Goal: Information Seeking & Learning: Check status

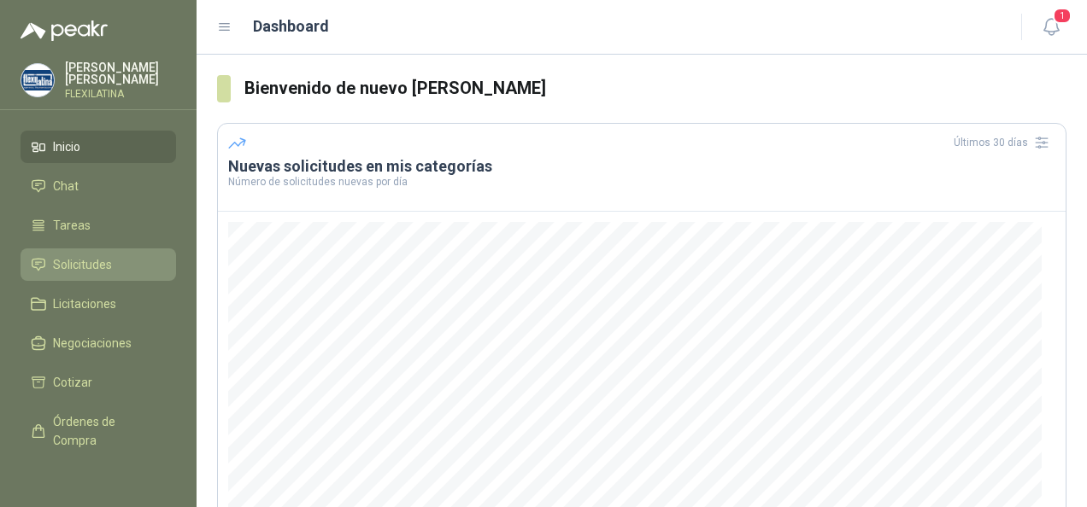
click at [108, 249] on link "Solicitudes" at bounding box center [98, 265] width 155 height 32
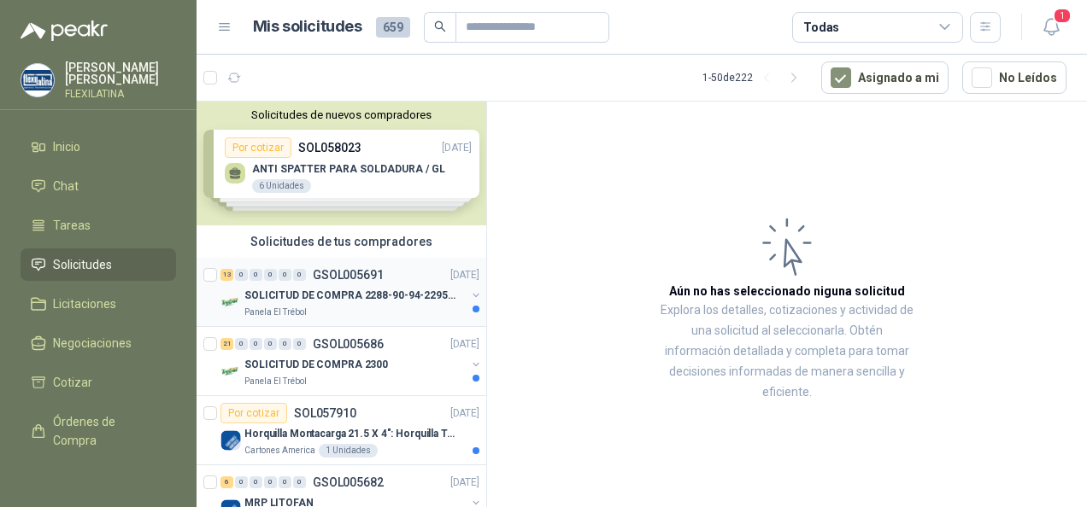
click at [381, 298] on p "SOLICITUD DE COMPRA 2288-90-94-2295-96-2301-02-04" at bounding box center [350, 296] width 213 height 16
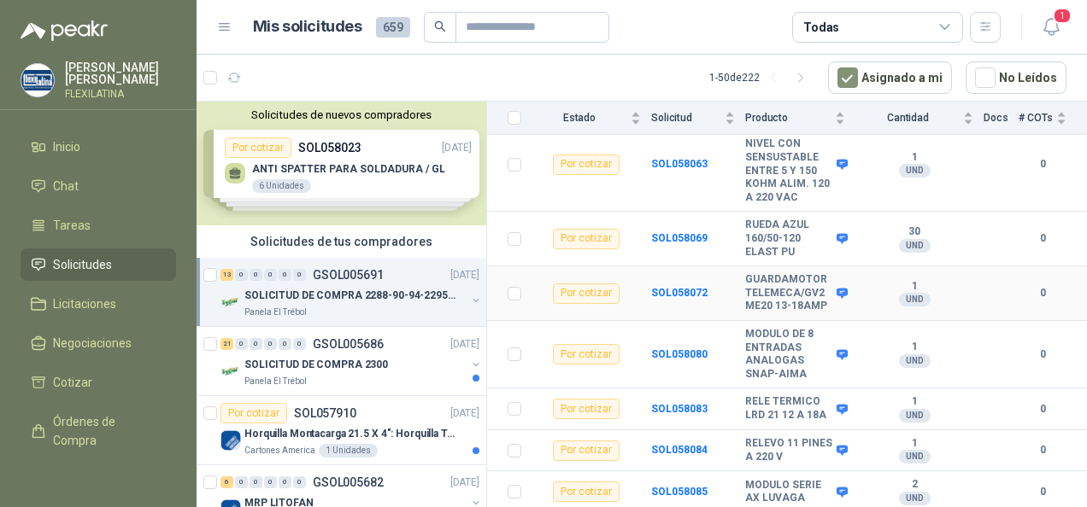
scroll to position [600, 0]
click at [399, 372] on div "SOLICITUD DE COMPRA 2300" at bounding box center [354, 365] width 221 height 21
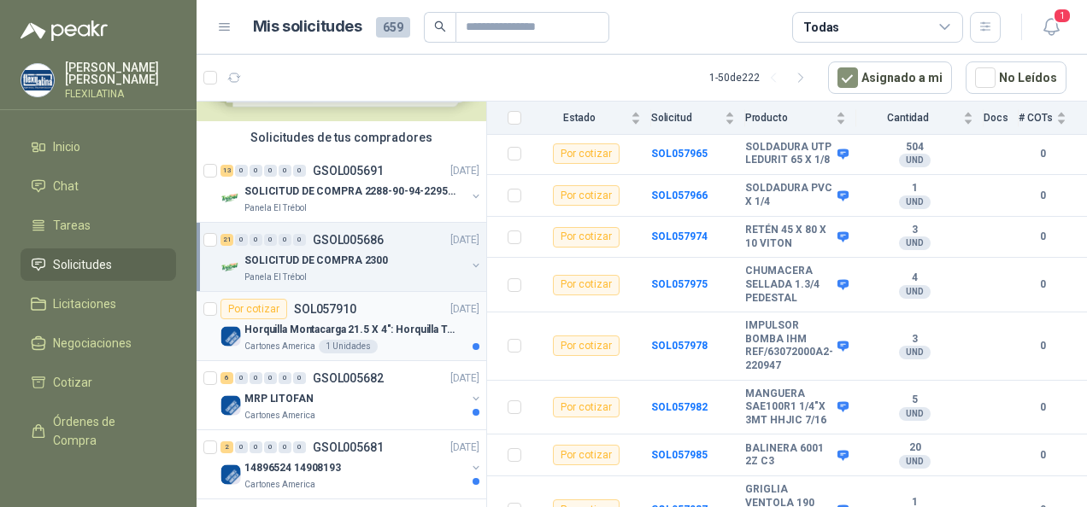
scroll to position [171, 0]
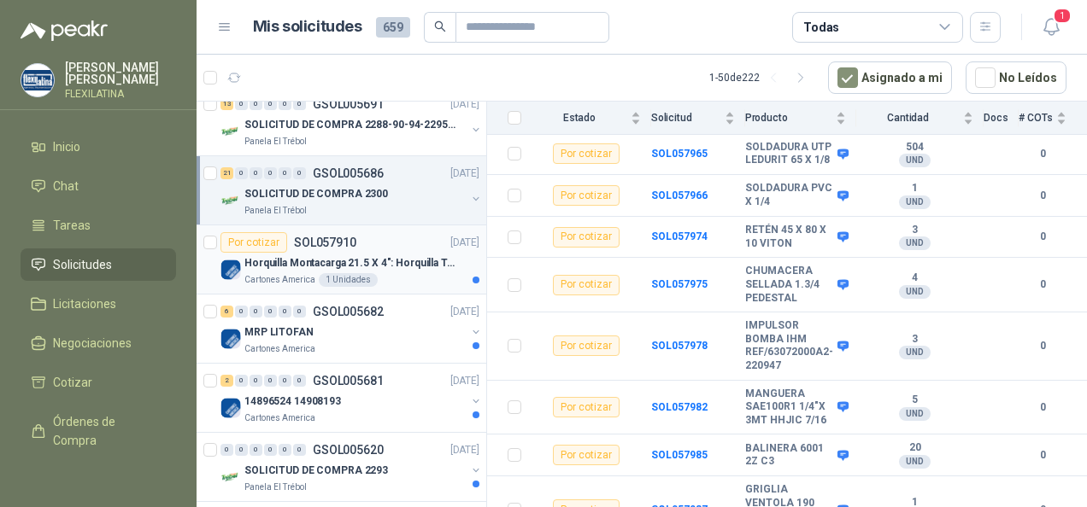
click at [357, 267] on p "Horquilla Montacarga 21.5 X 4": Horquilla Telescopica Overall size 2108 x 660 x…" at bounding box center [350, 263] width 213 height 16
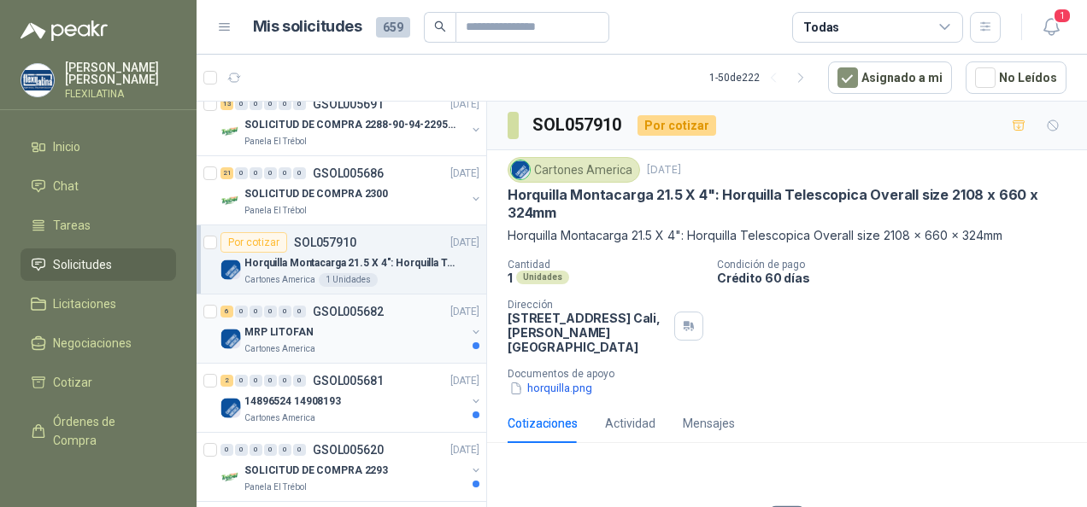
click at [283, 325] on p "MRP LITOFAN" at bounding box center [278, 333] width 69 height 16
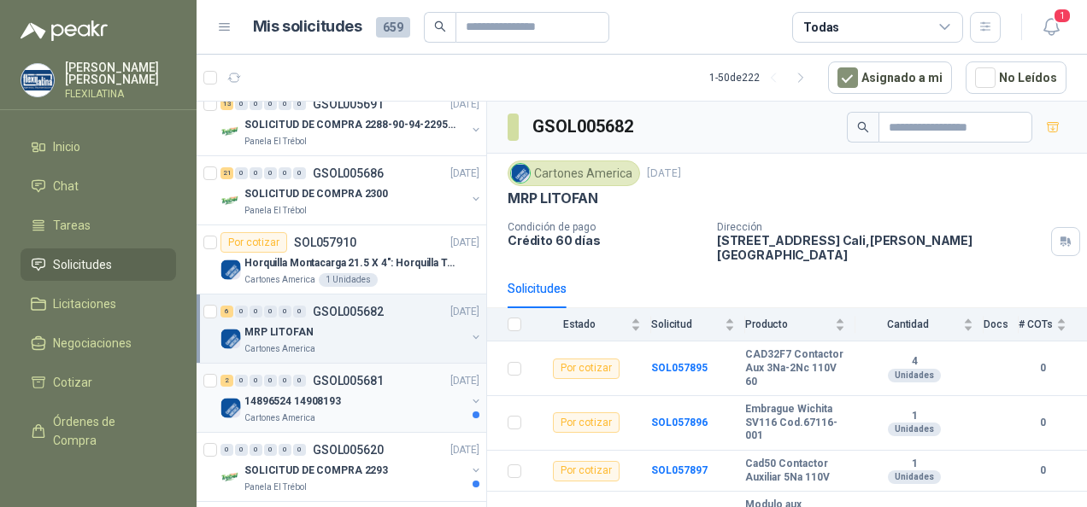
click at [302, 415] on p "Cartones America" at bounding box center [279, 419] width 71 height 14
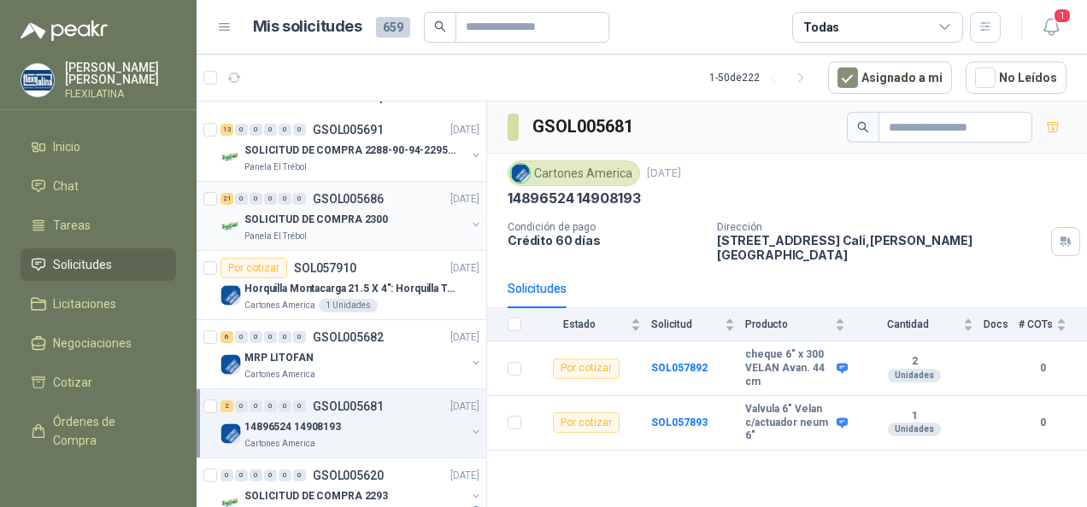
scroll to position [171, 0]
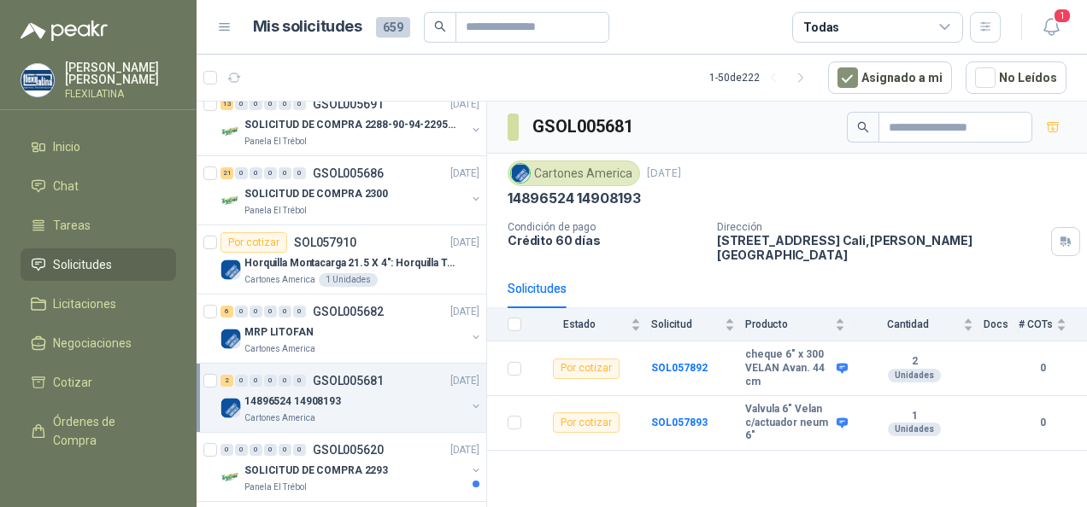
click at [263, 394] on p "14896524 14908193" at bounding box center [292, 402] width 97 height 16
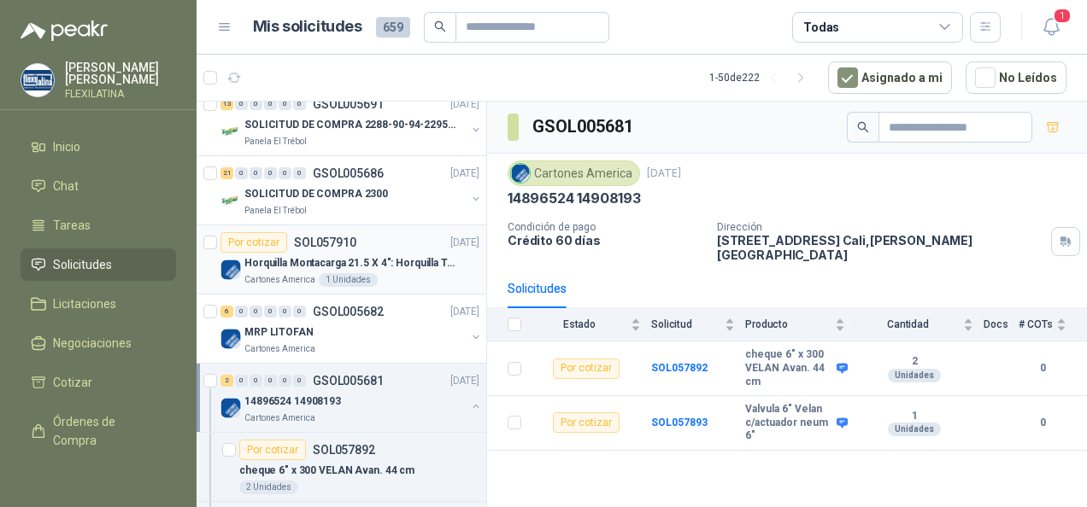
click at [260, 273] on p "Cartones America" at bounding box center [279, 280] width 71 height 14
